Goal: Transaction & Acquisition: Purchase product/service

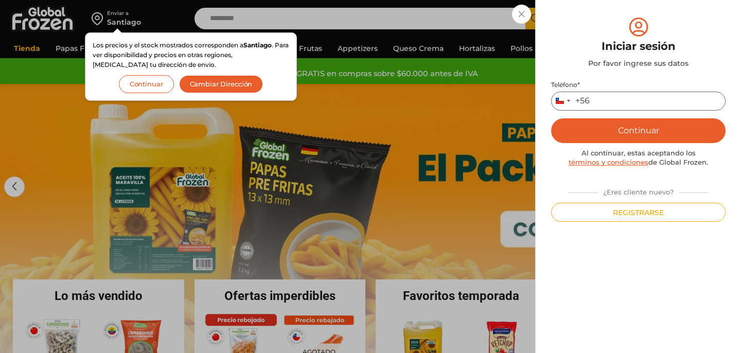
click at [626, 102] on input "Teléfono *" at bounding box center [638, 101] width 174 height 19
click at [638, 103] on input "Teléfono *" at bounding box center [638, 101] width 174 height 19
type input "*********"
click at [641, 133] on button "Continuar" at bounding box center [638, 130] width 174 height 25
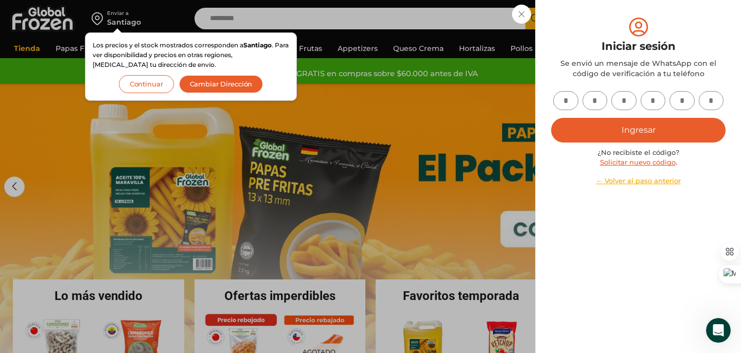
click at [565, 104] on input "text" at bounding box center [565, 100] width 25 height 19
type input "*"
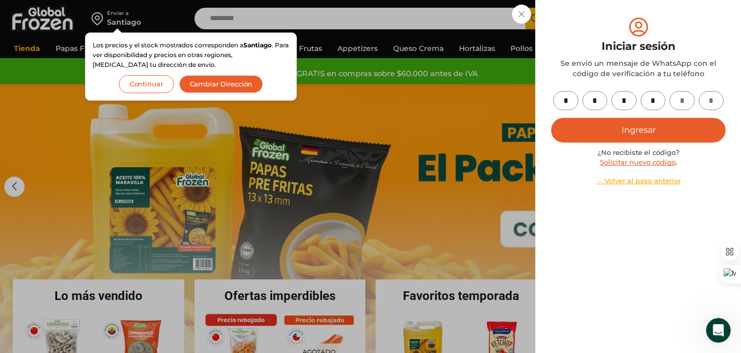
type input "*"
click at [623, 125] on button "Ingresar" at bounding box center [638, 130] width 174 height 25
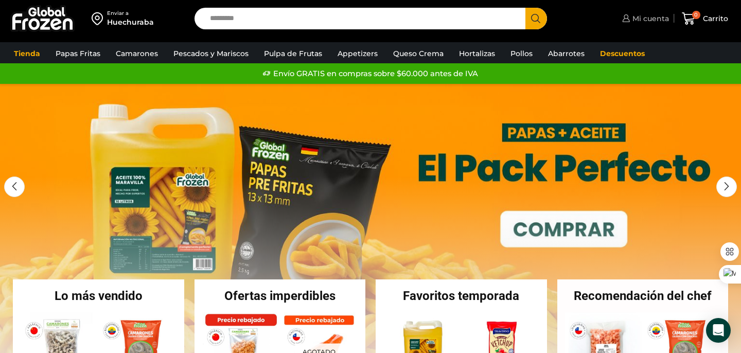
click at [643, 19] on span "Mi cuenta" at bounding box center [649, 18] width 39 height 10
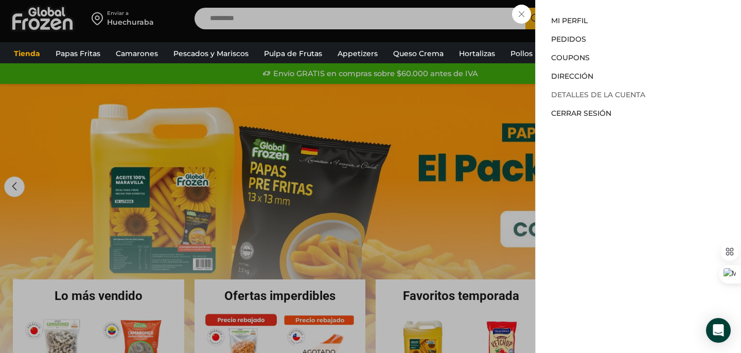
click at [612, 93] on link "Detalles de la cuenta" at bounding box center [598, 94] width 94 height 9
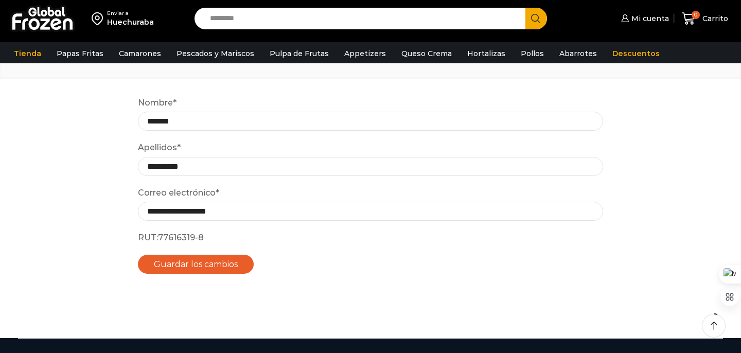
scroll to position [13, 0]
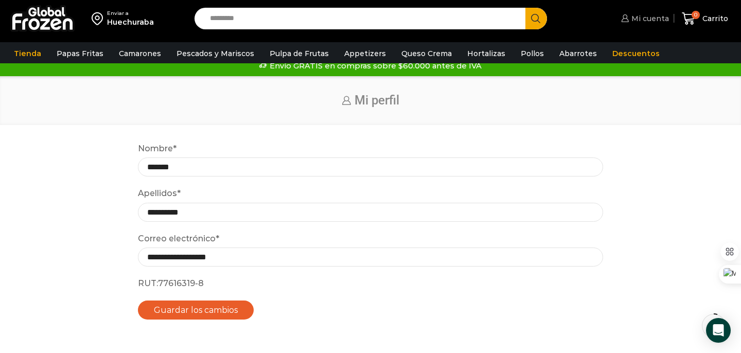
click at [651, 21] on span "Mi cuenta" at bounding box center [649, 18] width 40 height 10
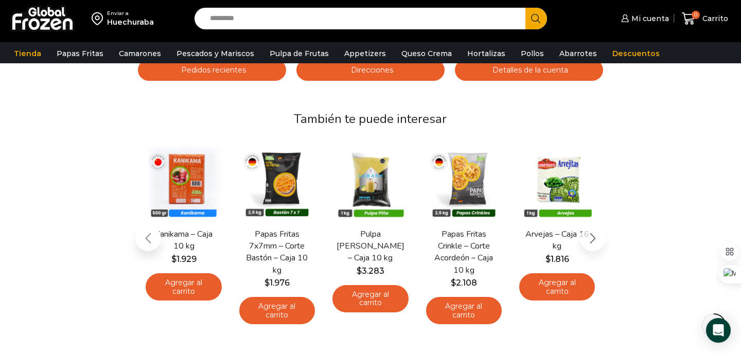
scroll to position [128, 0]
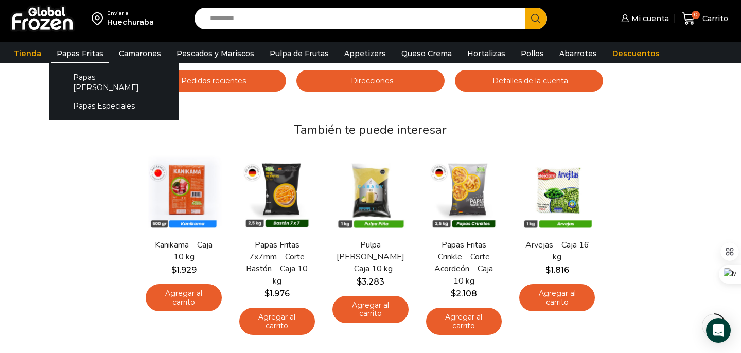
click at [77, 48] on link "Papas Fritas" at bounding box center [79, 54] width 57 height 20
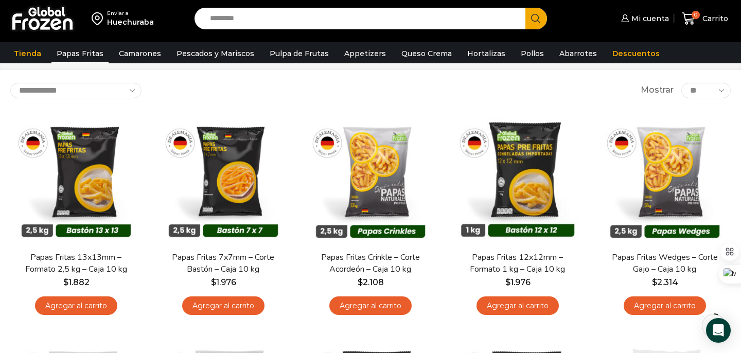
scroll to position [47, 0]
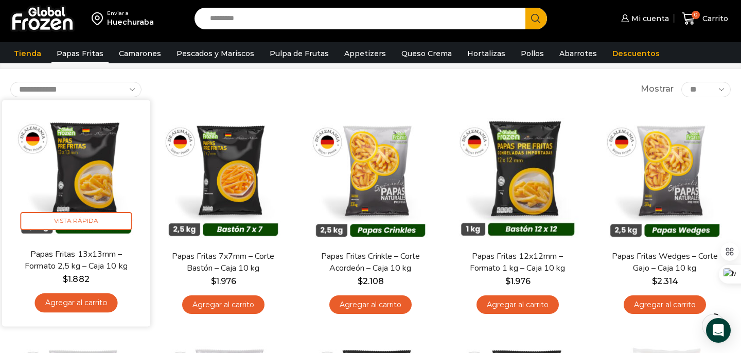
click at [96, 302] on link "Agregar al carrito" at bounding box center [75, 302] width 83 height 19
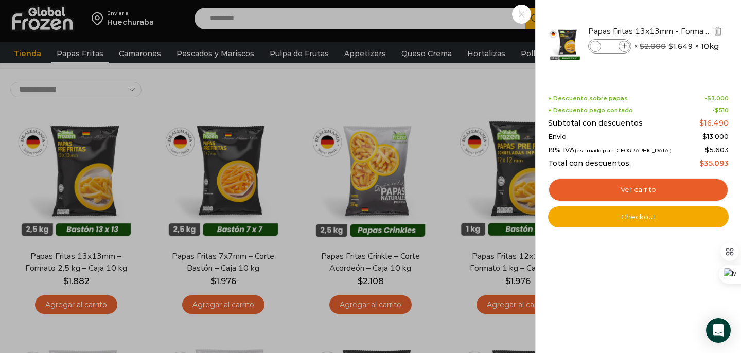
click at [625, 41] on span at bounding box center [624, 46] width 11 height 11
type input "*"
click at [624, 48] on icon at bounding box center [625, 47] width 6 height 6
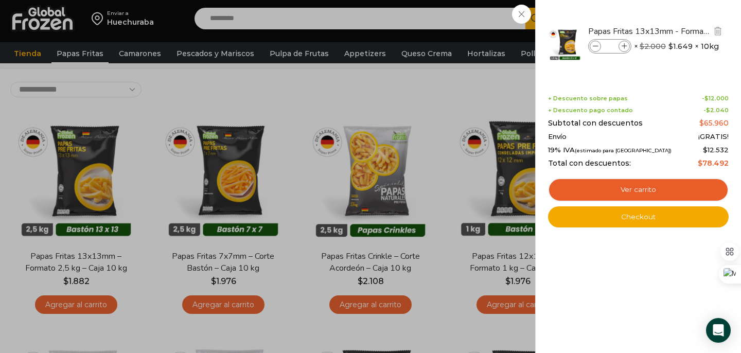
type input "*"
click at [679, 31] on div "5 [GEOGRAPHIC_DATA] 5 5 Shopping Cart *" at bounding box center [704, 19] width 51 height 24
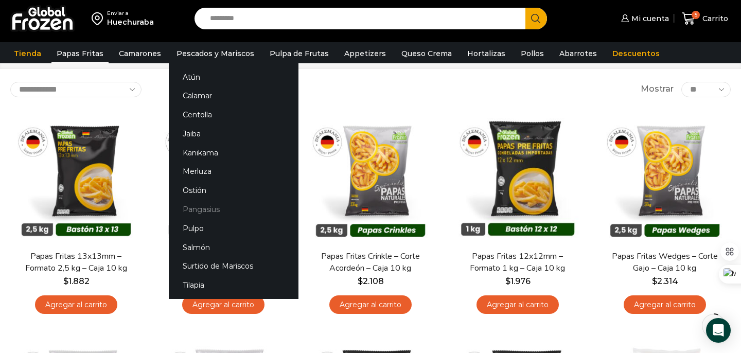
click at [203, 212] on link "Pangasius" at bounding box center [234, 209] width 130 height 19
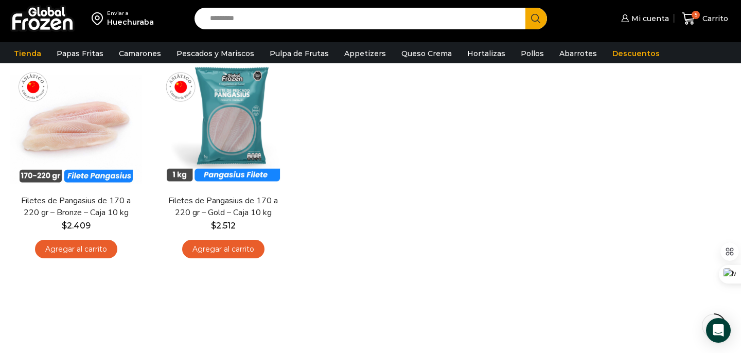
scroll to position [87, 0]
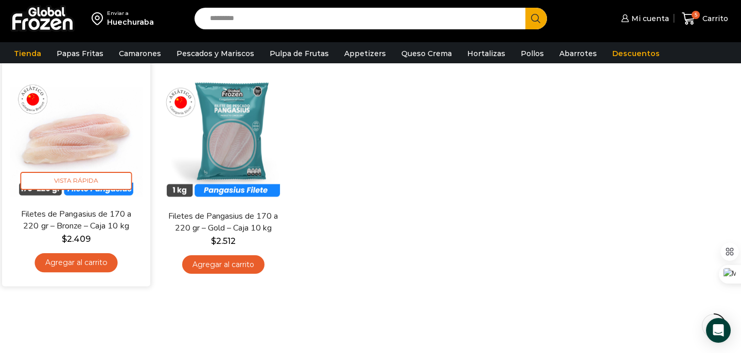
click at [86, 261] on link "Agregar al carrito" at bounding box center [75, 262] width 83 height 19
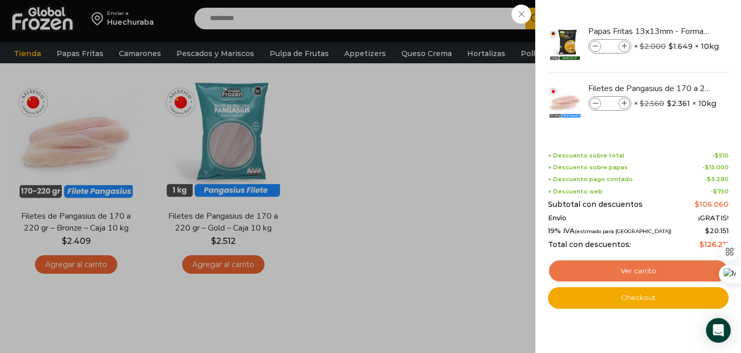
click at [642, 272] on link "Ver carrito" at bounding box center [638, 271] width 181 height 24
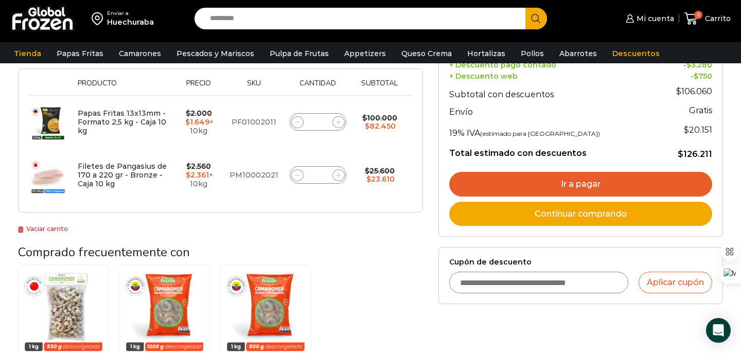
scroll to position [186, 0]
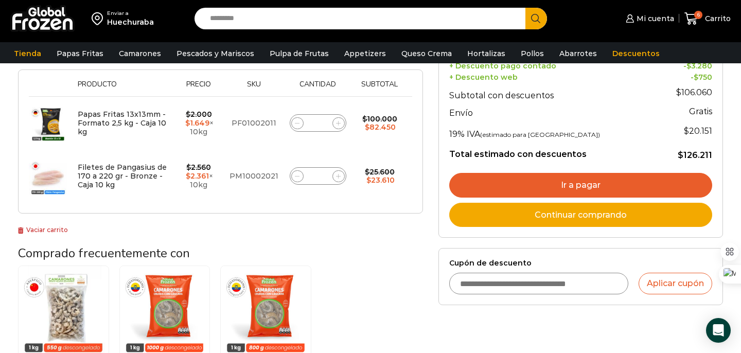
click at [567, 181] on link "Ir a pagar" at bounding box center [580, 185] width 263 height 25
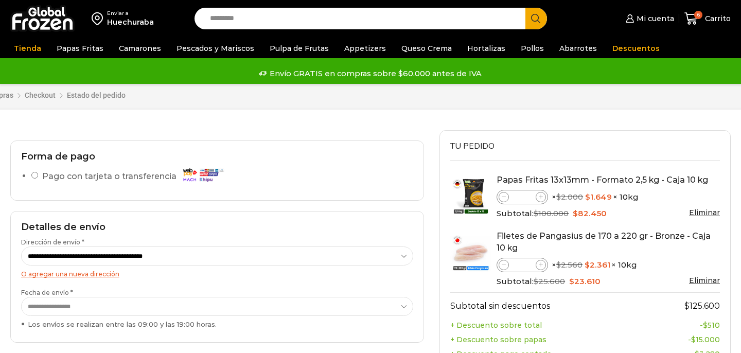
select select "*"
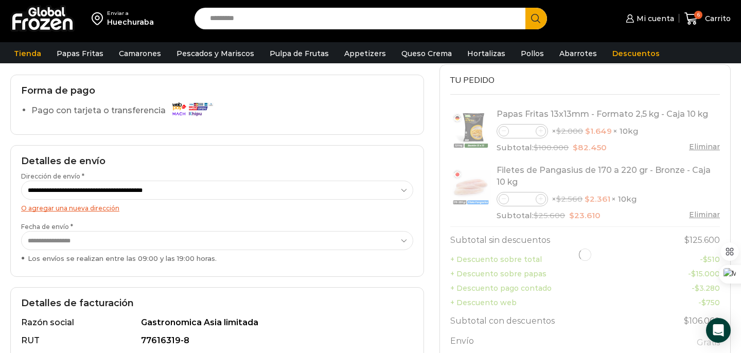
scroll to position [169, 0]
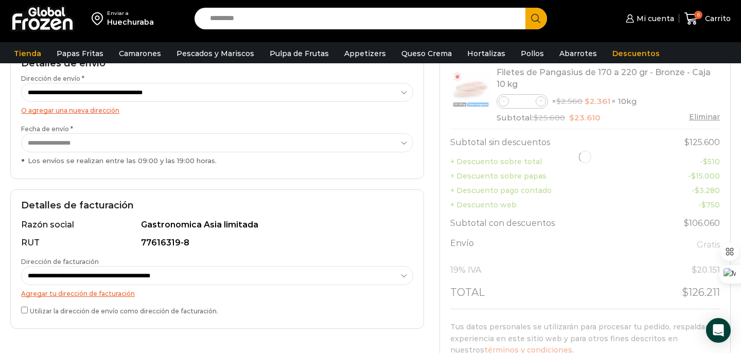
click at [404, 275] on select "**********" at bounding box center [217, 275] width 392 height 19
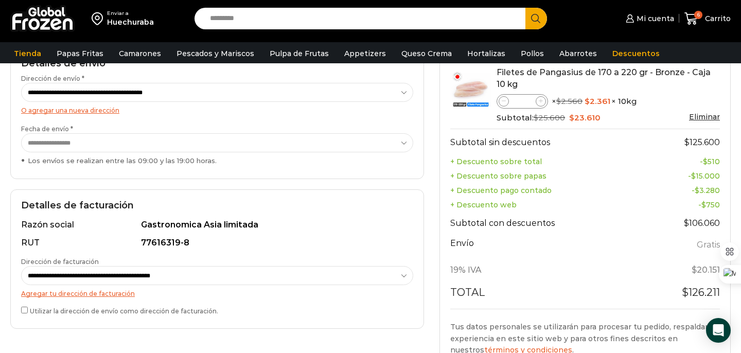
select select "*"
click at [21, 266] on select "**********" at bounding box center [217, 275] width 392 height 19
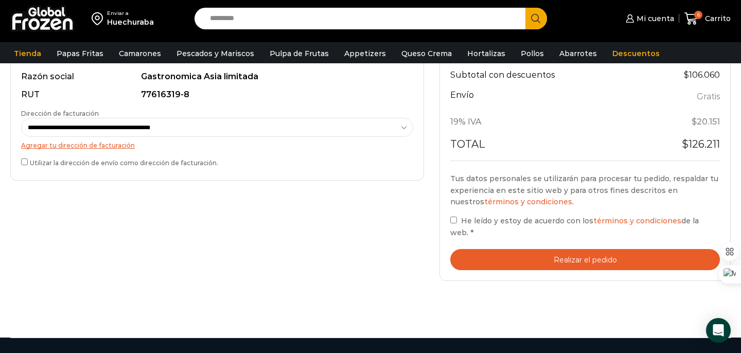
scroll to position [319, 0]
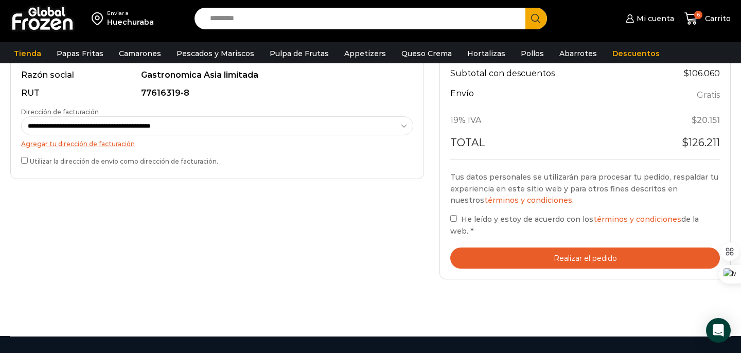
click at [575, 252] on button "Realizar el pedido" at bounding box center [585, 258] width 270 height 21
